Goal: Task Accomplishment & Management: Manage account settings

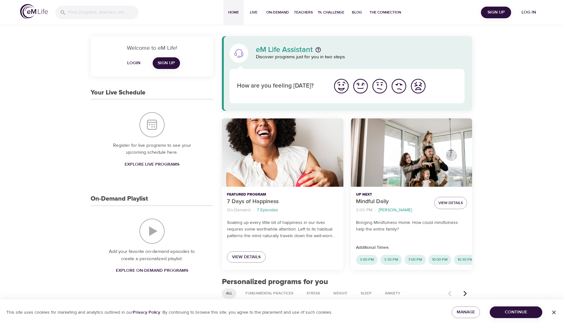
click at [532, 13] on span "Log in" at bounding box center [528, 12] width 25 height 8
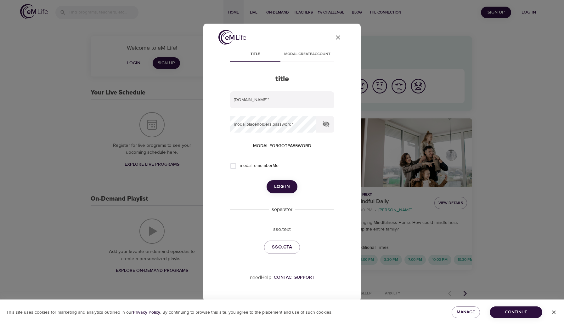
type input "[EMAIL_ADDRESS][DOMAIN_NAME]"
click at [285, 189] on span "Log in" at bounding box center [282, 187] width 16 height 8
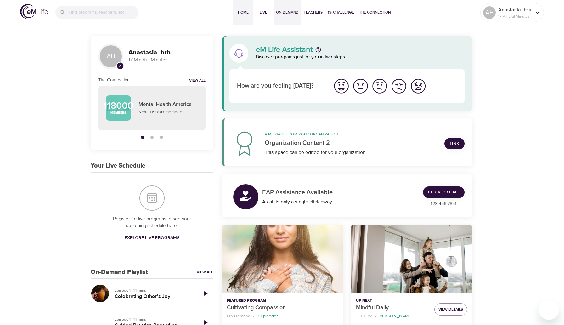
click at [287, 13] on span "On-Demand" at bounding box center [287, 12] width 23 height 7
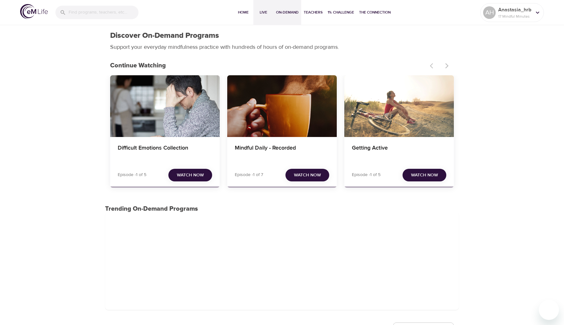
click at [264, 18] on button "Live" at bounding box center [263, 12] width 20 height 25
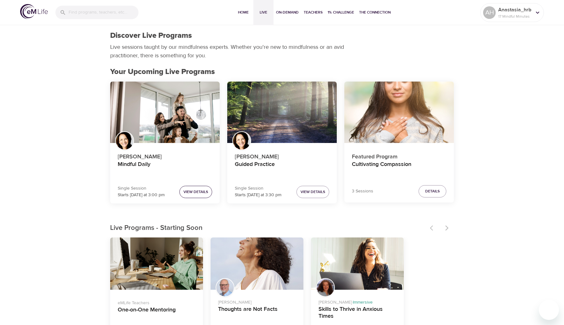
click at [202, 192] on span "View Details" at bounding box center [195, 191] width 25 height 7
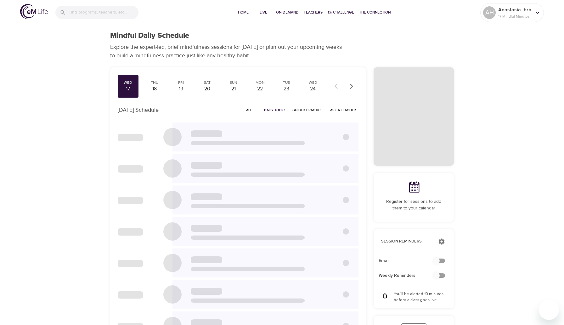
checkbox input "true"
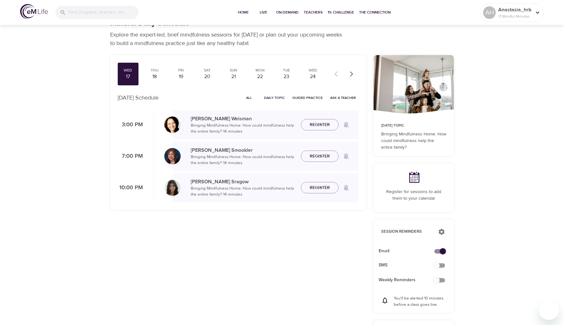
scroll to position [13, 0]
click at [323, 121] on span "Register" at bounding box center [320, 124] width 20 height 8
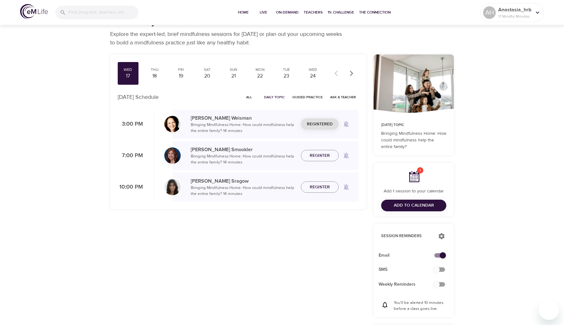
scroll to position [0, 0]
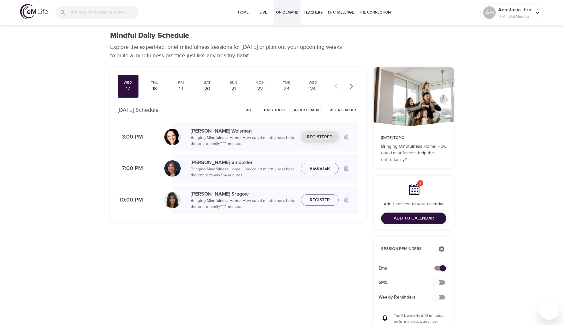
click at [284, 14] on span "On-Demand" at bounding box center [287, 12] width 23 height 7
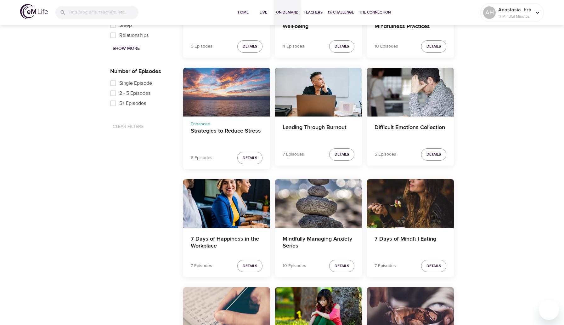
scroll to position [416, 0]
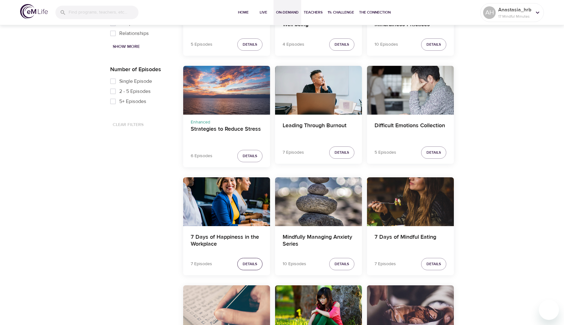
click at [253, 261] on span "Details" at bounding box center [250, 264] width 14 height 7
click at [516, 11] on p "Anastasia_hrb" at bounding box center [514, 10] width 33 height 8
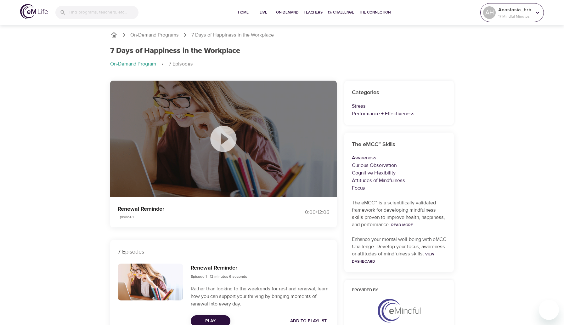
click at [512, 13] on p "Anastasia_hrb" at bounding box center [514, 10] width 33 height 8
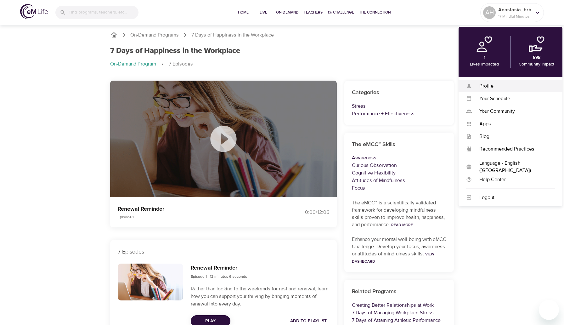
click at [489, 85] on div "Profile" at bounding box center [513, 85] width 83 height 7
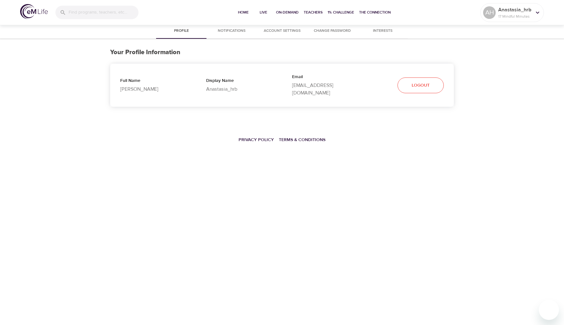
select select "10"
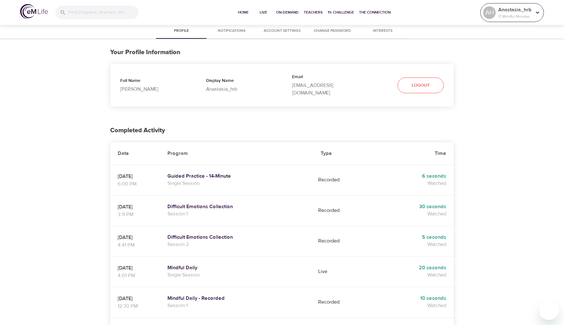
click at [520, 12] on p "Anastasia_hrb" at bounding box center [514, 10] width 33 height 8
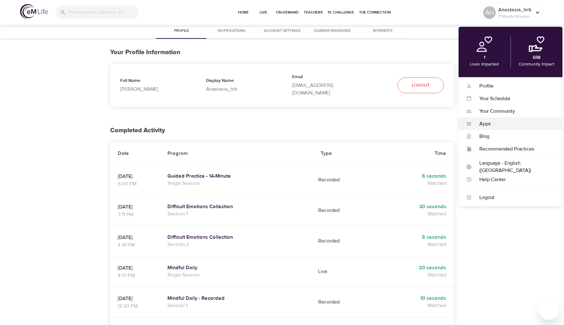
click at [492, 120] on div "Apps" at bounding box center [513, 123] width 83 height 7
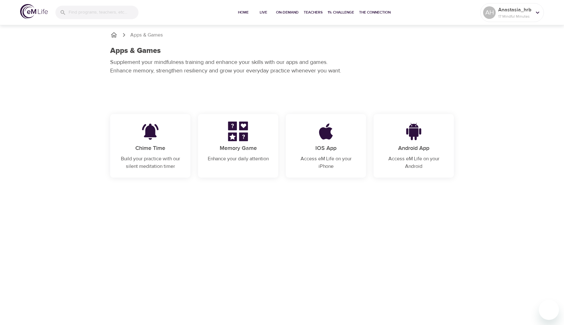
click at [160, 34] on p "Apps & Games" at bounding box center [146, 34] width 33 height 7
